Goal: Task Accomplishment & Management: Complete application form

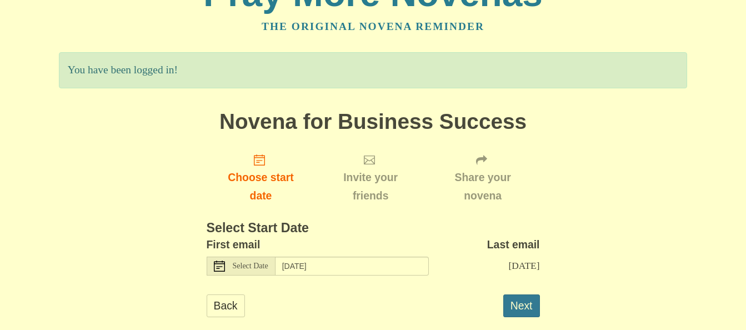
scroll to position [54, 0]
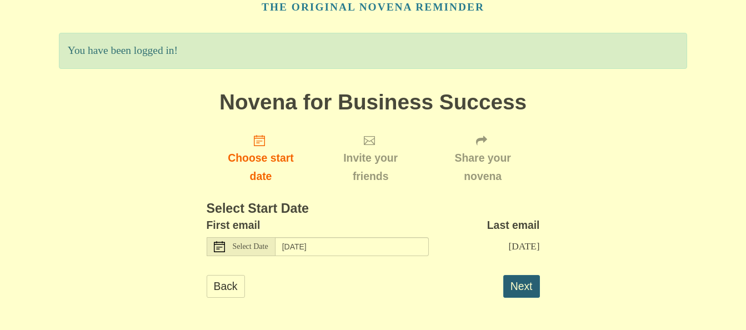
click at [524, 289] on button "Next" at bounding box center [521, 286] width 37 height 23
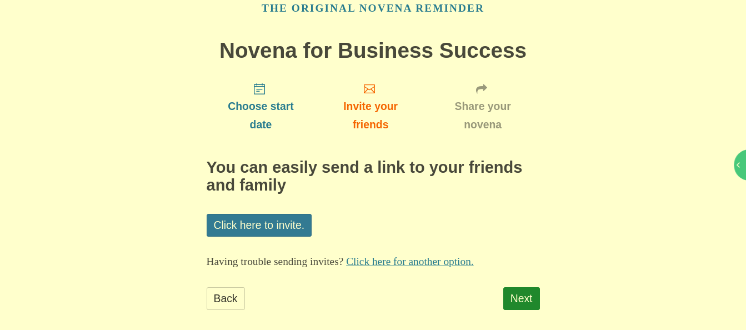
scroll to position [66, 0]
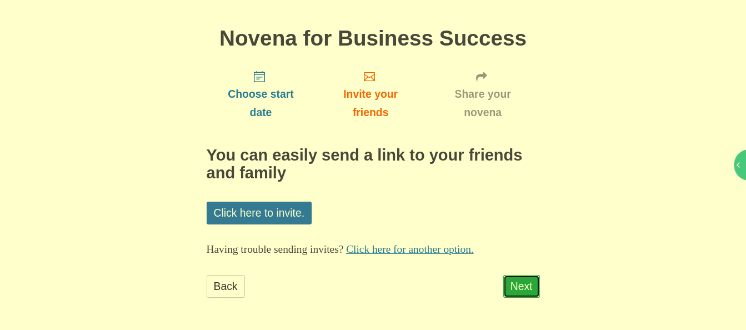
click at [512, 283] on link "Next" at bounding box center [521, 286] width 37 height 23
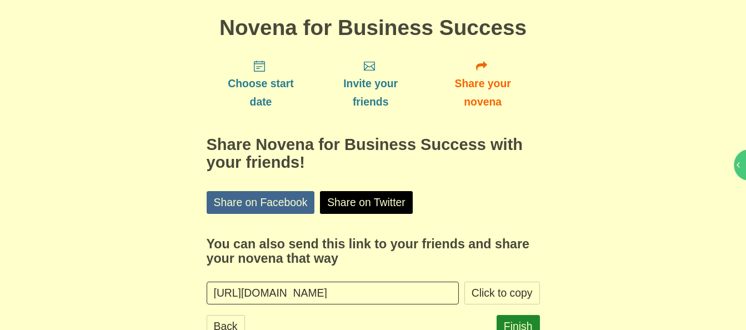
scroll to position [116, 0]
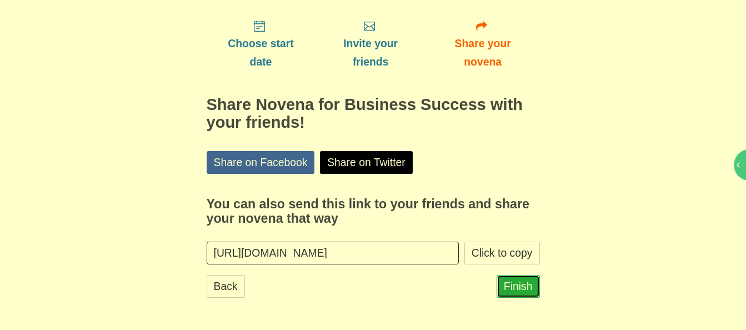
click at [525, 289] on link "Finish" at bounding box center [517, 286] width 43 height 23
